Goal: Transaction & Acquisition: Purchase product/service

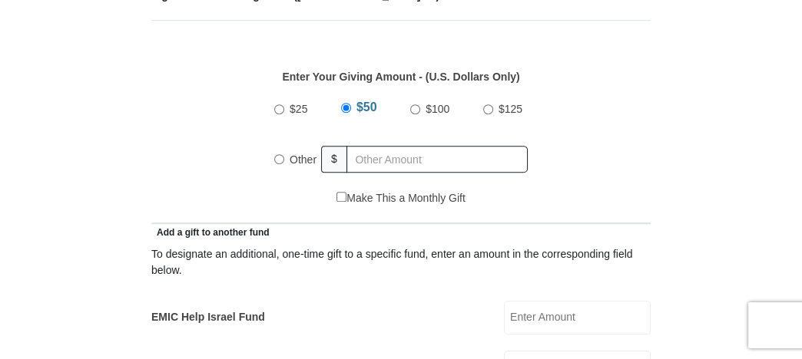
scroll to position [691, 0]
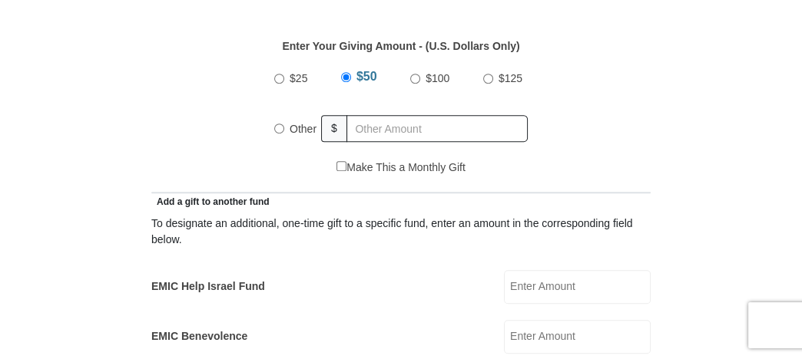
click at [513, 286] on input "EMIC Help Israel Fund" at bounding box center [577, 287] width 147 height 34
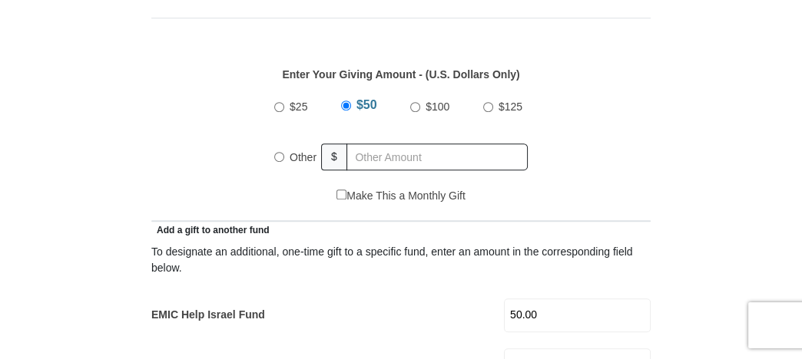
scroll to position [614, 0]
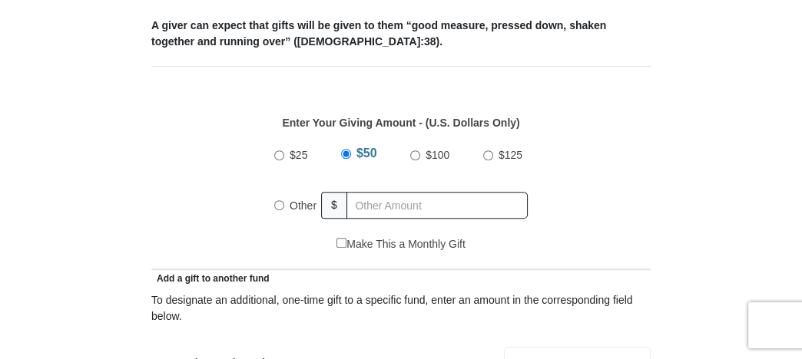
type input "50.00"
click at [276, 204] on input "Other" at bounding box center [279, 205] width 10 height 10
radio input "true"
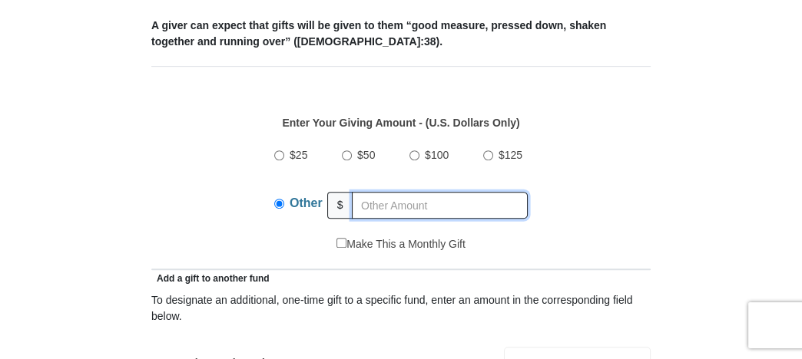
click at [358, 203] on input "text" at bounding box center [440, 205] width 176 height 27
type input "300.00"
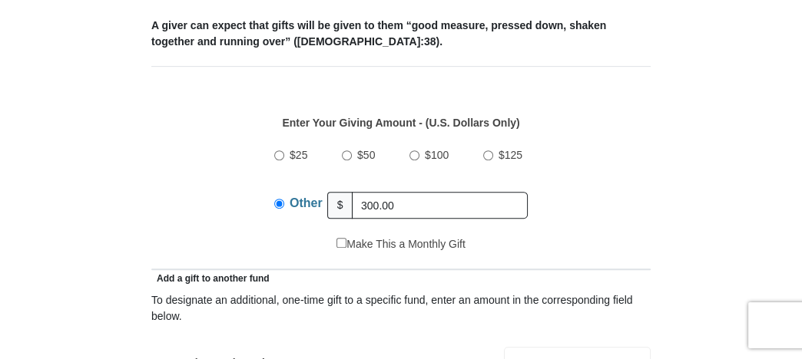
click at [220, 312] on div "To designate an additional, one-time gift to a specific fund, enter an amount i…" at bounding box center [400, 309] width 499 height 32
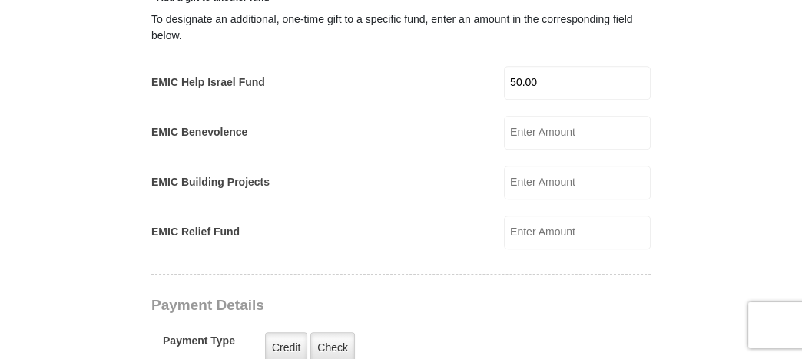
scroll to position [921, 0]
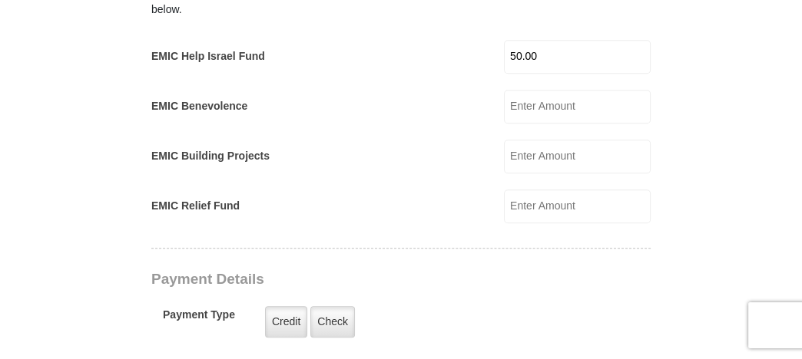
click at [511, 154] on input "EMIC Building Projects" at bounding box center [577, 157] width 147 height 34
type input "50.00"
click at [327, 319] on label "Check" at bounding box center [332, 321] width 45 height 31
click at [0, 0] on input "Check" at bounding box center [0, 0] width 0 height 0
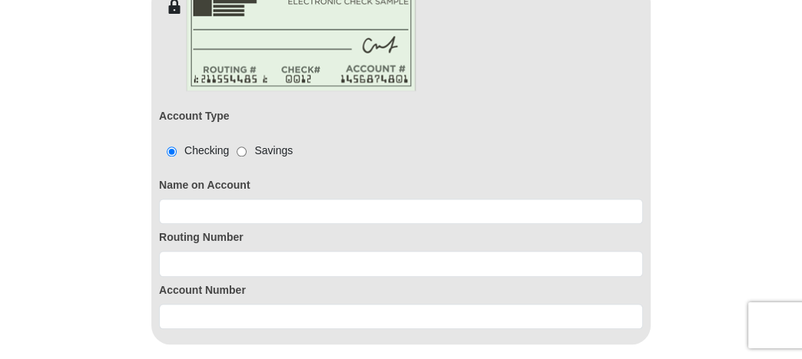
scroll to position [1229, 0]
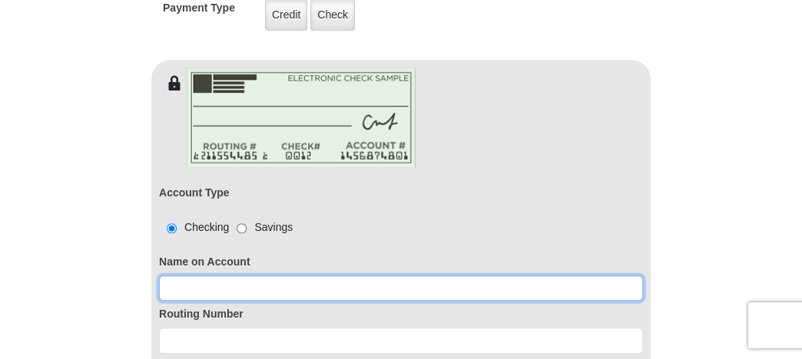
click at [174, 286] on input at bounding box center [401, 289] width 484 height 26
type input "[PERSON_NAME]"
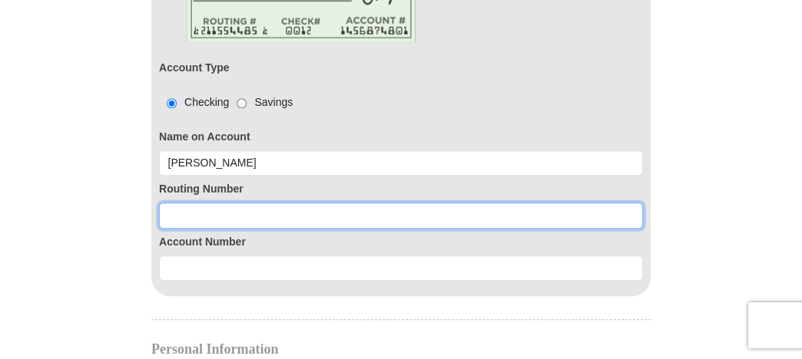
scroll to position [1382, 0]
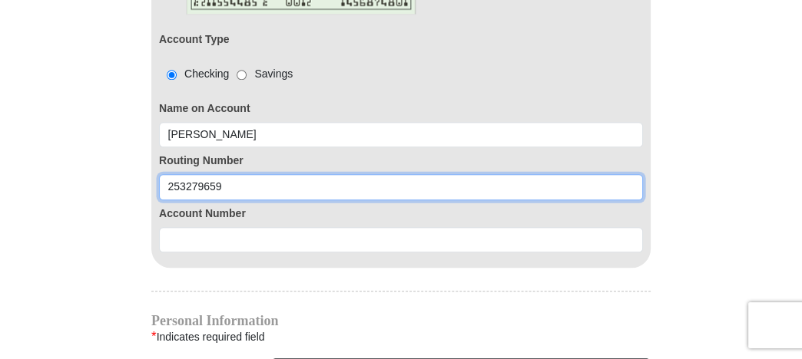
type input "253279659"
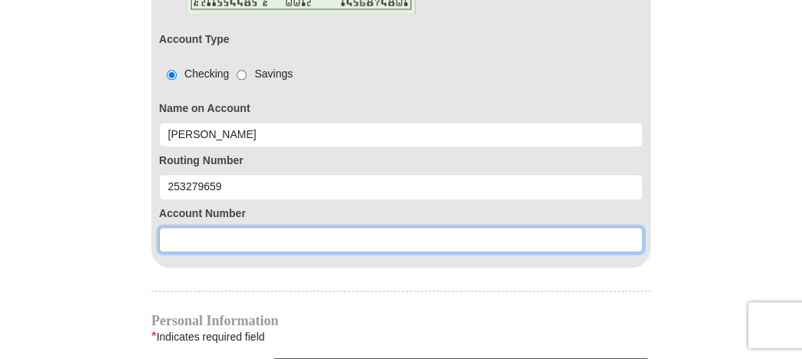
click at [169, 233] on input at bounding box center [401, 240] width 484 height 26
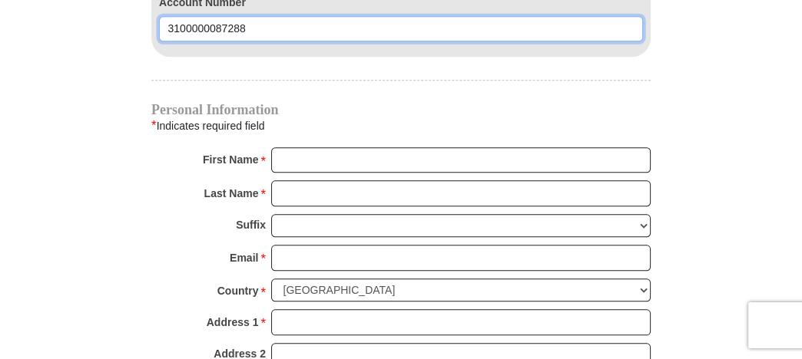
scroll to position [1612, 0]
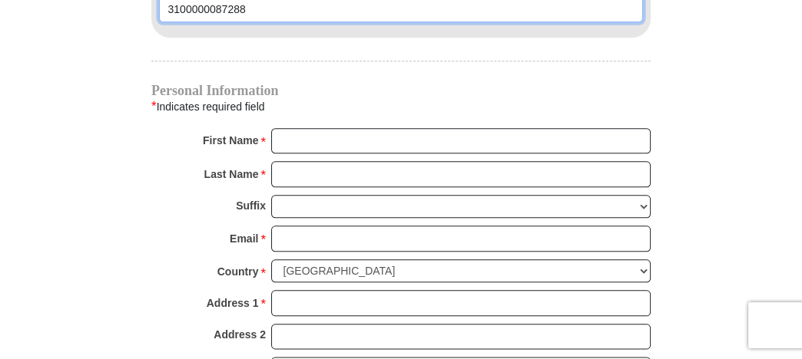
type input "3100000087288"
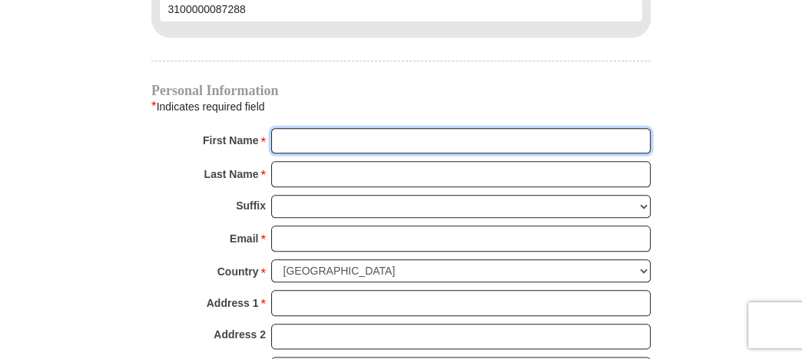
click at [284, 134] on input "First Name *" at bounding box center [460, 141] width 379 height 26
type input "[PERSON_NAME]"
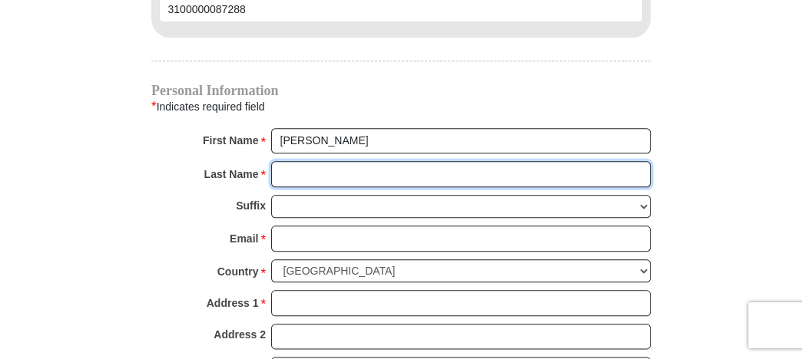
type input "Gligoroff"
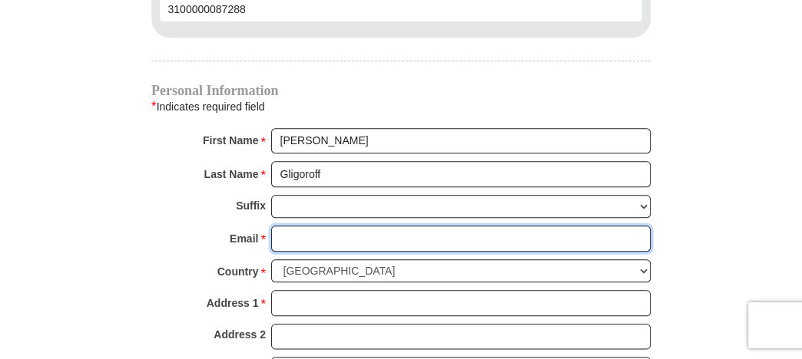
type input "[EMAIL_ADDRESS][DOMAIN_NAME]"
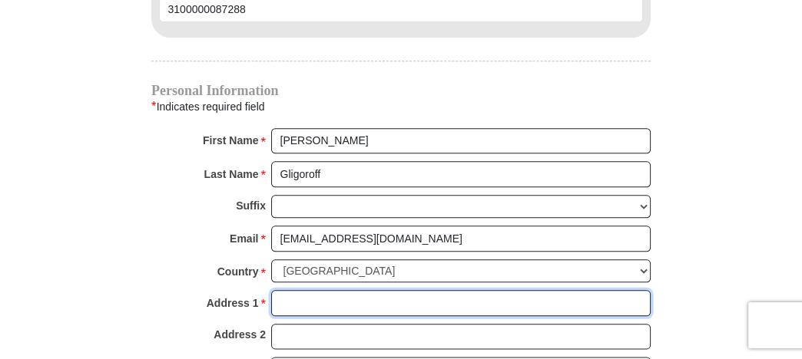
type input "[STREET_ADDRESS]"
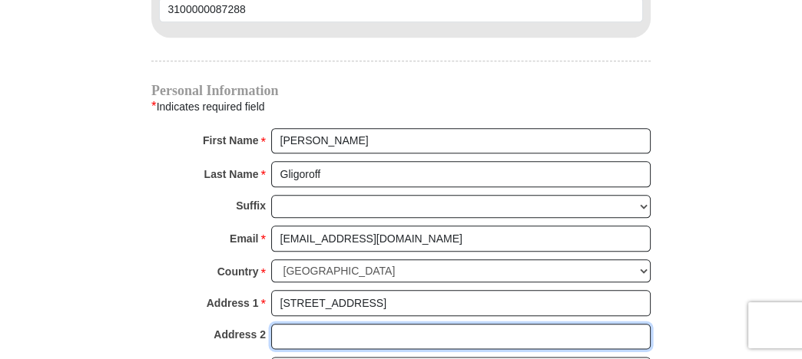
type input "Apartment 302"
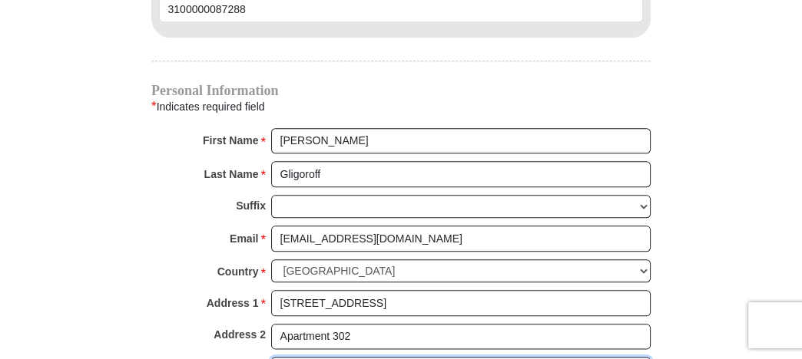
type input "[GEOGRAPHIC_DATA]"
select select "[GEOGRAPHIC_DATA]"
type input "76071"
type input "8037922447"
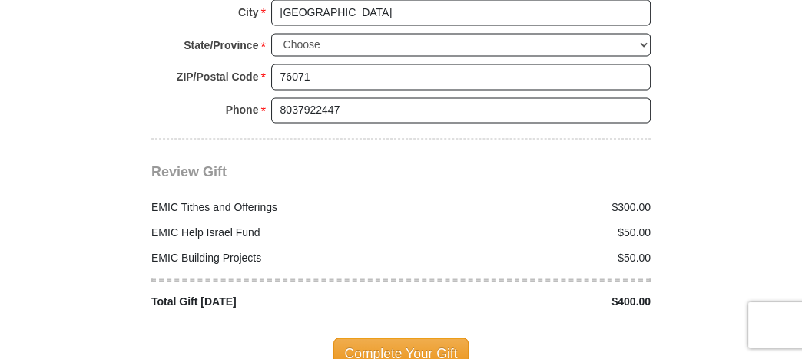
scroll to position [1996, 0]
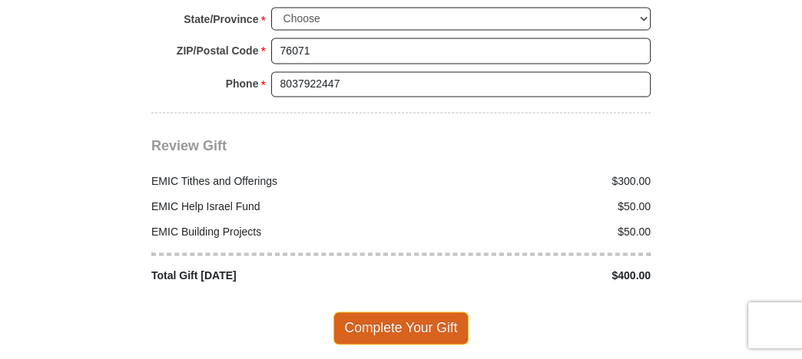
click at [404, 313] on span "Complete Your Gift" at bounding box center [401, 328] width 136 height 32
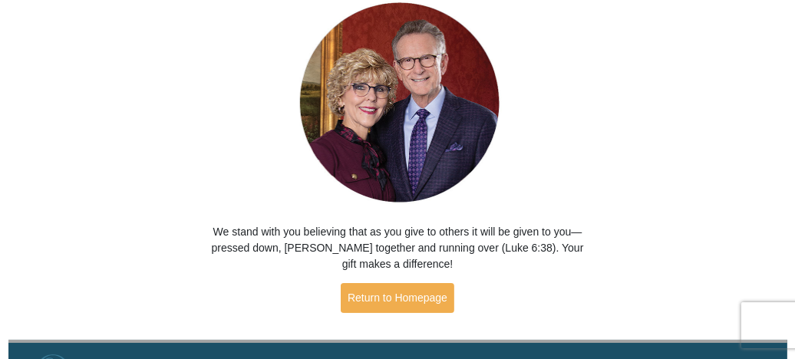
scroll to position [154, 0]
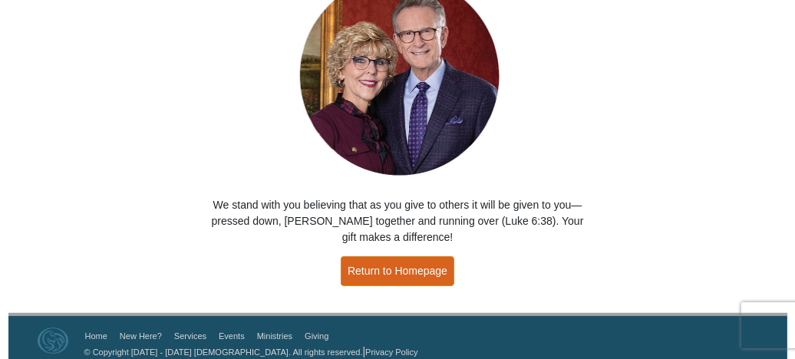
click at [396, 264] on link "Return to Homepage" at bounding box center [398, 271] width 114 height 30
